Goal: Find specific page/section: Find specific page/section

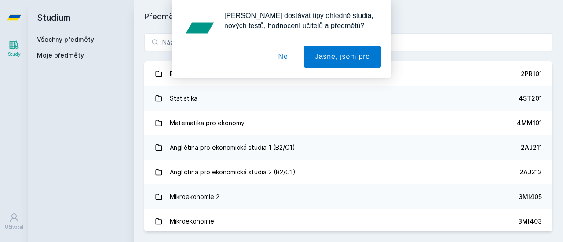
click at [286, 58] on button "Ne" at bounding box center [283, 57] width 32 height 22
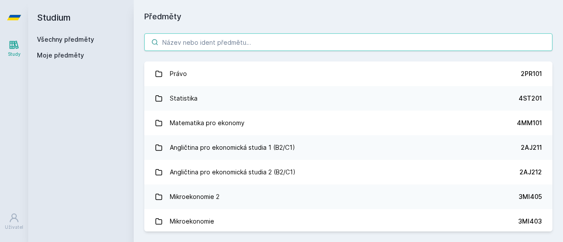
click at [218, 46] on input "search" at bounding box center [348, 42] width 408 height 18
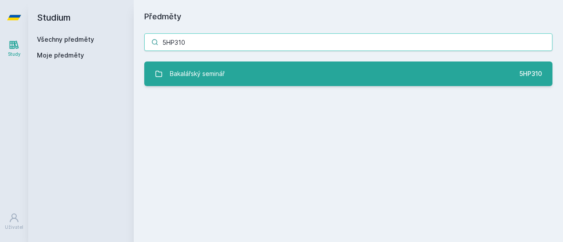
type input "5HP310"
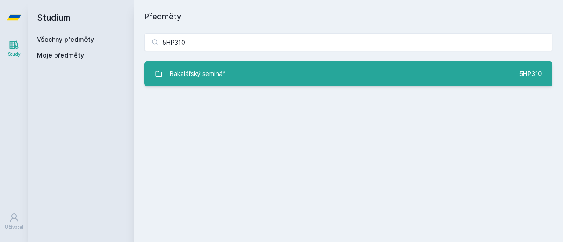
click at [221, 80] on div "Bakalářský seminář" at bounding box center [197, 74] width 55 height 18
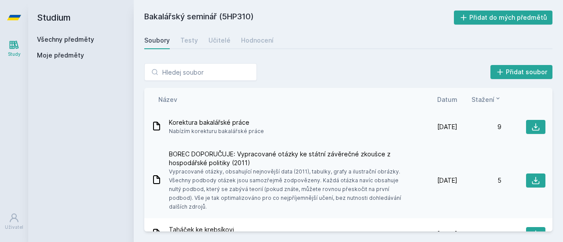
scroll to position [9, 0]
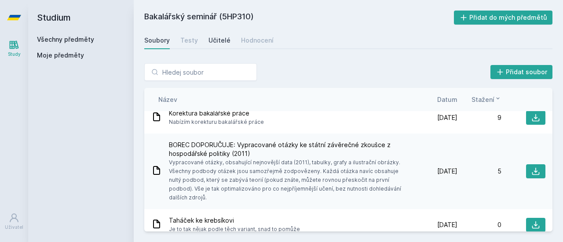
click at [218, 39] on div "Učitelé" at bounding box center [219, 40] width 22 height 9
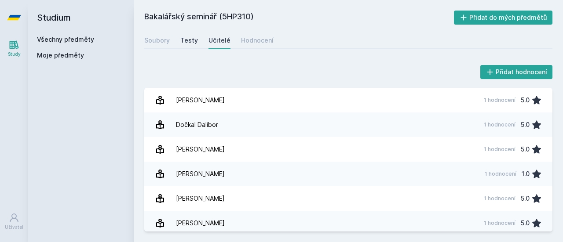
click at [192, 37] on div "Testy" at bounding box center [189, 40] width 18 height 9
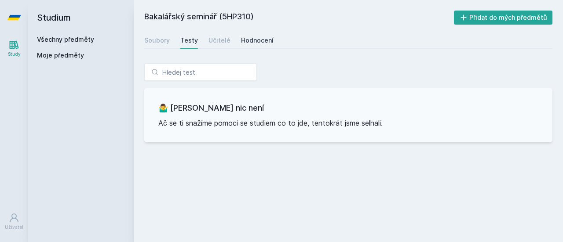
click at [252, 36] on link "Hodnocení" at bounding box center [257, 41] width 33 height 18
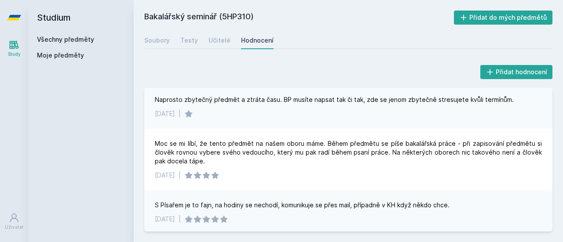
scroll to position [462, 0]
